Goal: Find specific page/section: Find specific page/section

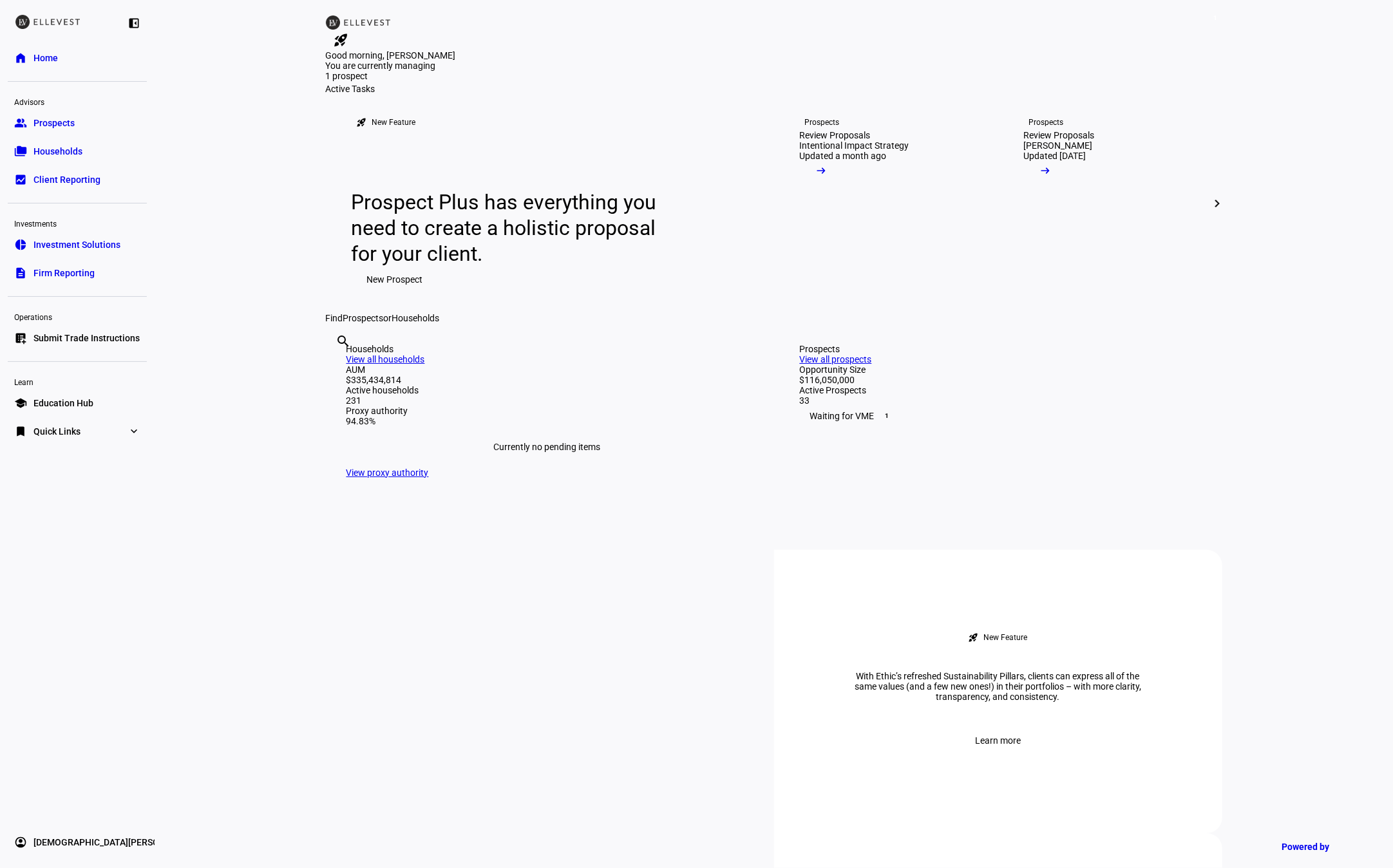
click at [53, 439] on link "bookmark Quick Links expand_more" at bounding box center [77, 432] width 139 height 26
click at [75, 466] on link "Firm Report" at bounding box center [57, 457] width 68 height 26
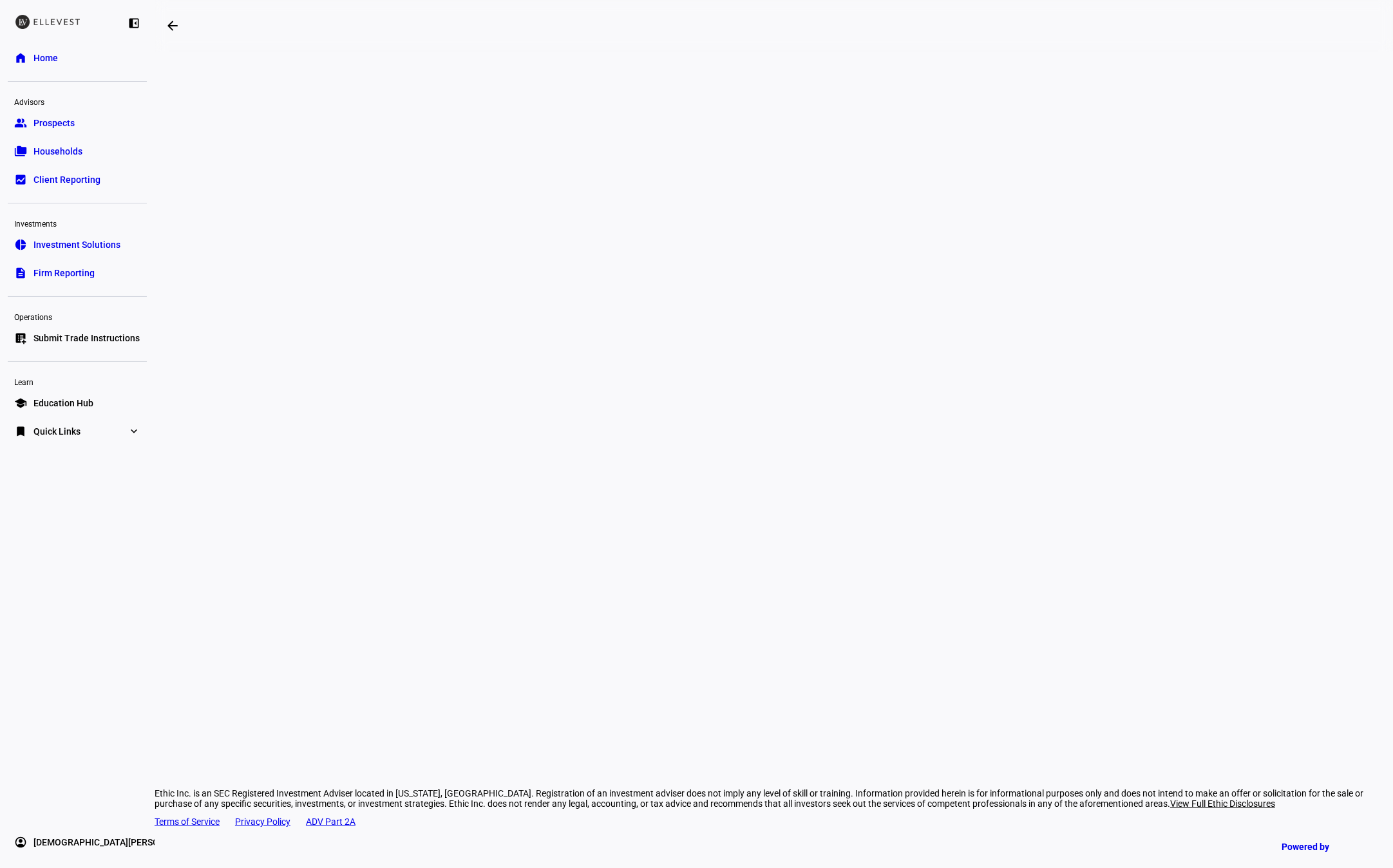
click at [79, 159] on link "folder_copy Households" at bounding box center [77, 151] width 139 height 26
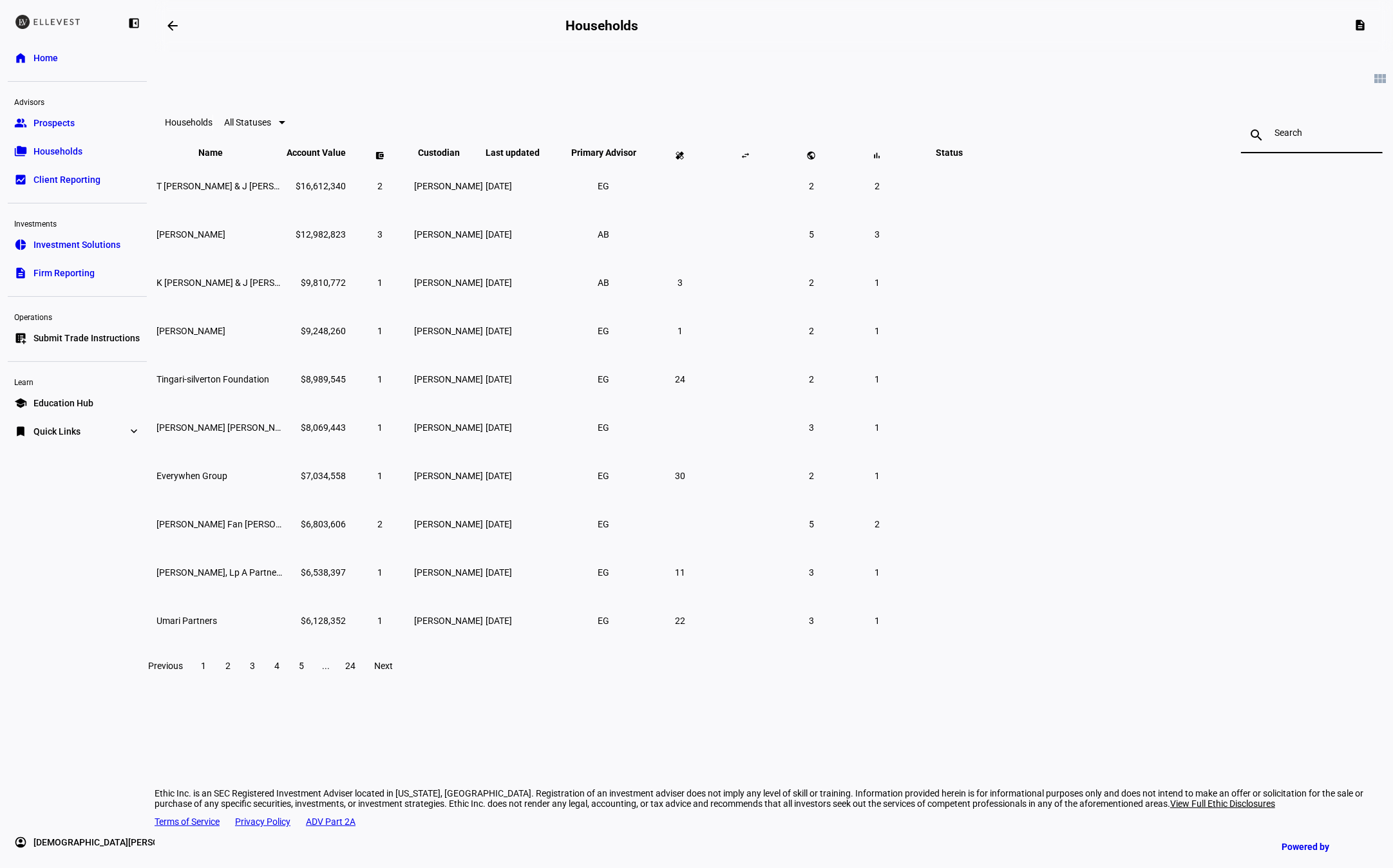
click at [1275, 138] on input at bounding box center [1312, 133] width 75 height 11
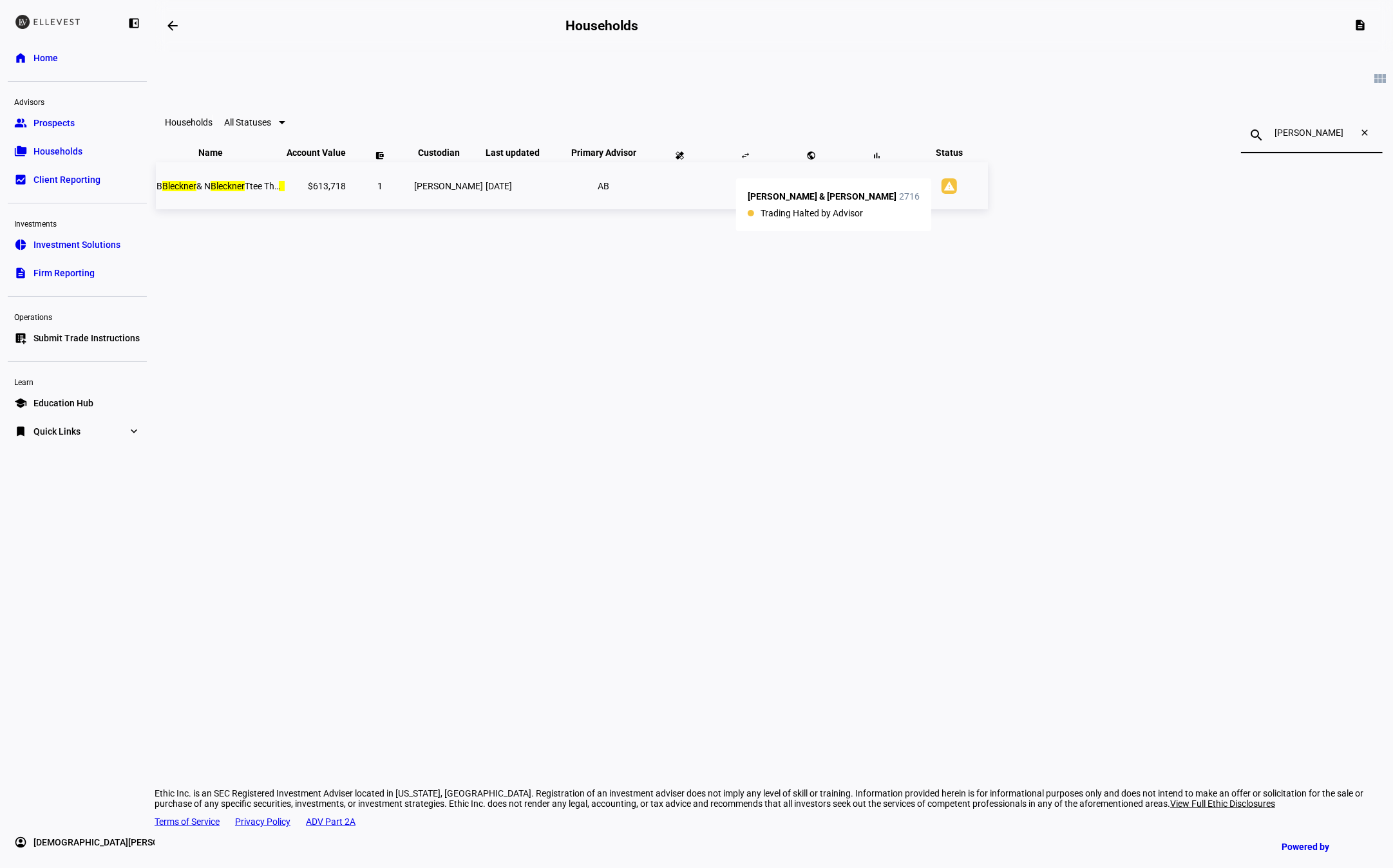
type input "[PERSON_NAME]"
click at [957, 194] on mat-icon "warning" at bounding box center [949, 186] width 16 height 16
